Goal: Find specific page/section: Find specific page/section

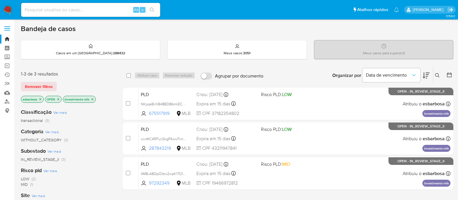
scroll to position [36, 0]
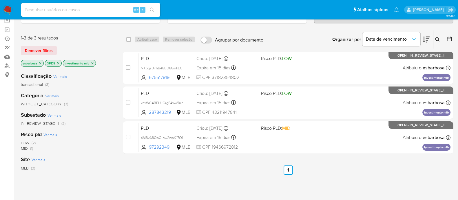
click at [9, 8] on img at bounding box center [8, 10] width 10 height 10
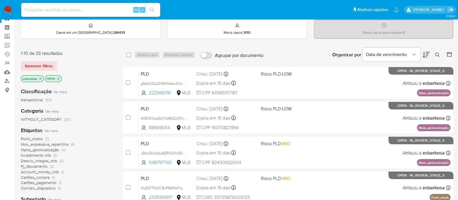
scroll to position [36, 0]
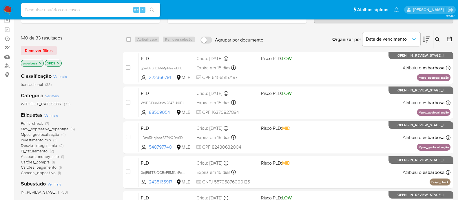
click at [45, 128] on span "Mov_expressiva_repentina" at bounding box center [45, 129] width 48 height 6
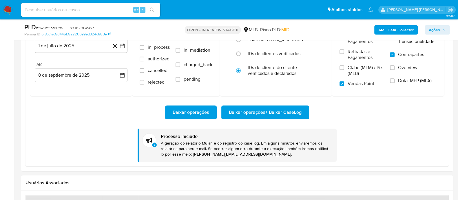
scroll to position [616, 0]
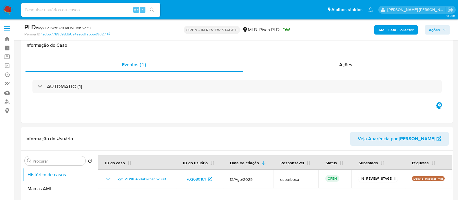
scroll to position [616, 0]
